Goal: Navigation & Orientation: Find specific page/section

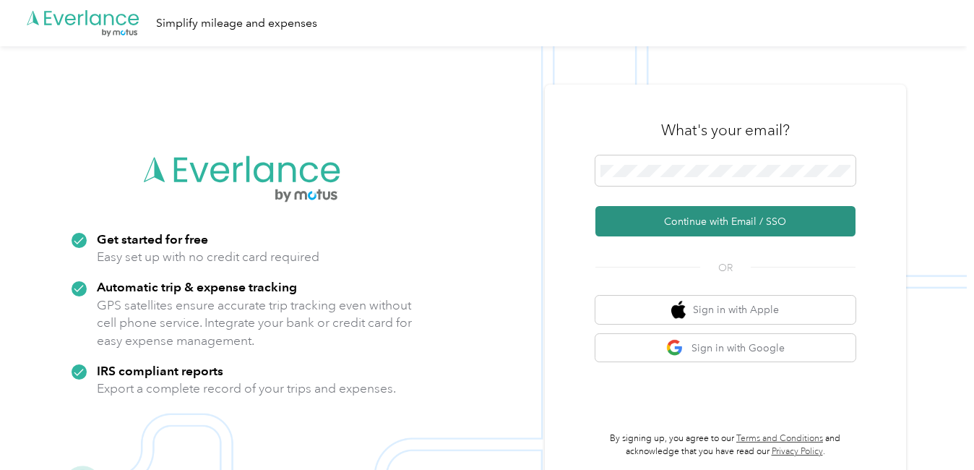
click at [706, 223] on button "Continue with Email / SSO" at bounding box center [725, 221] width 260 height 30
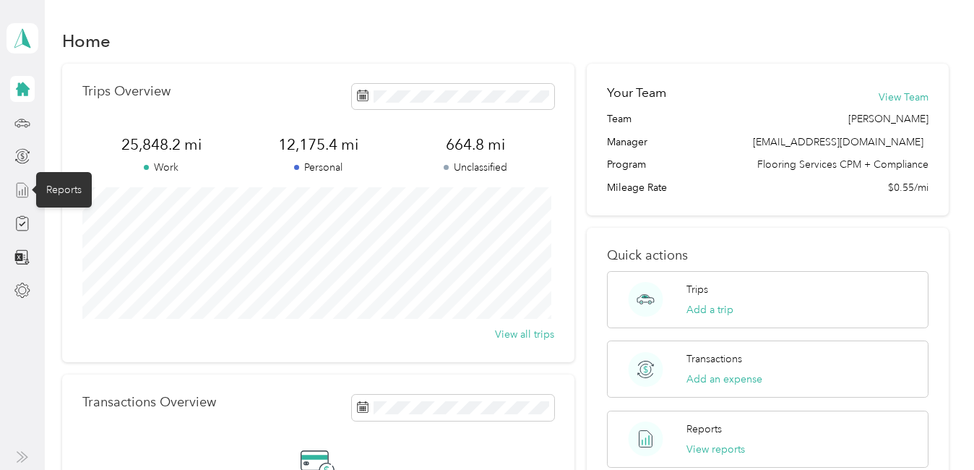
click at [14, 193] on icon at bounding box center [22, 190] width 16 height 16
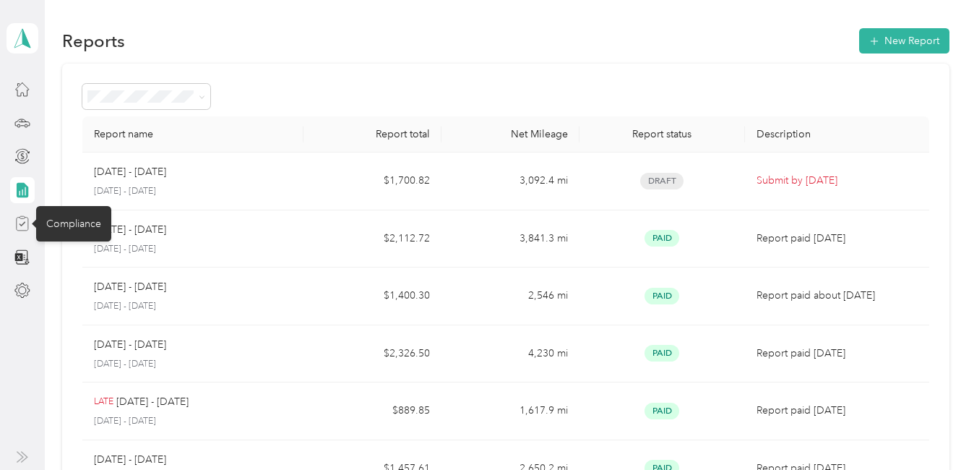
click at [18, 222] on icon at bounding box center [22, 223] width 16 height 16
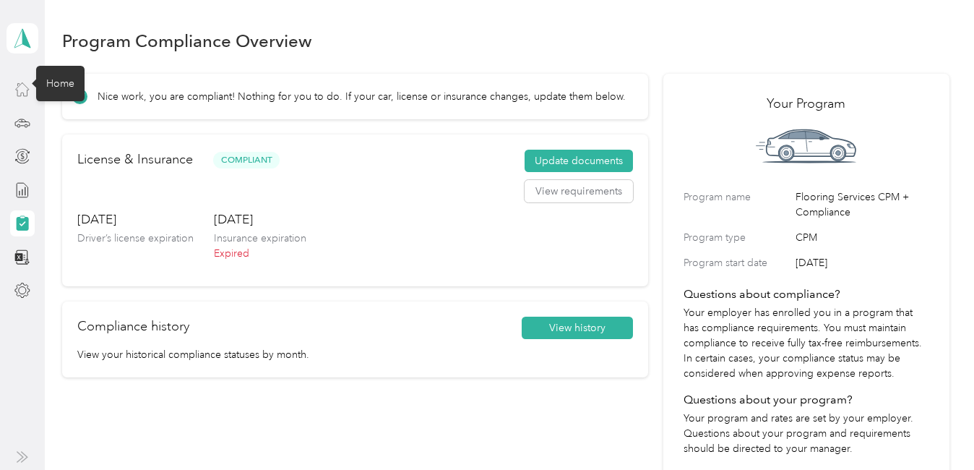
click at [22, 88] on icon at bounding box center [22, 89] width 16 height 16
